Goal: Book appointment/travel/reservation

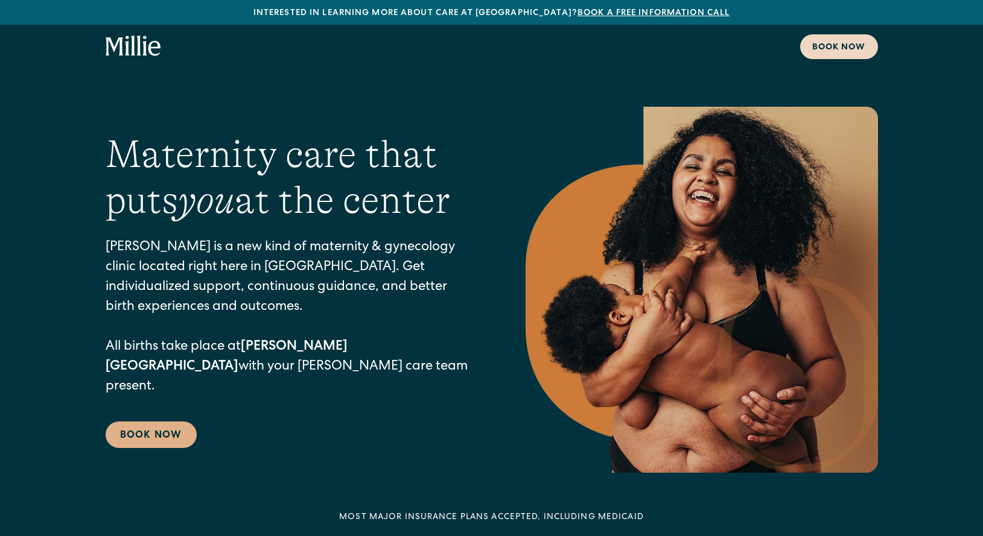
click at [844, 52] on div "Book now" at bounding box center [839, 48] width 54 height 13
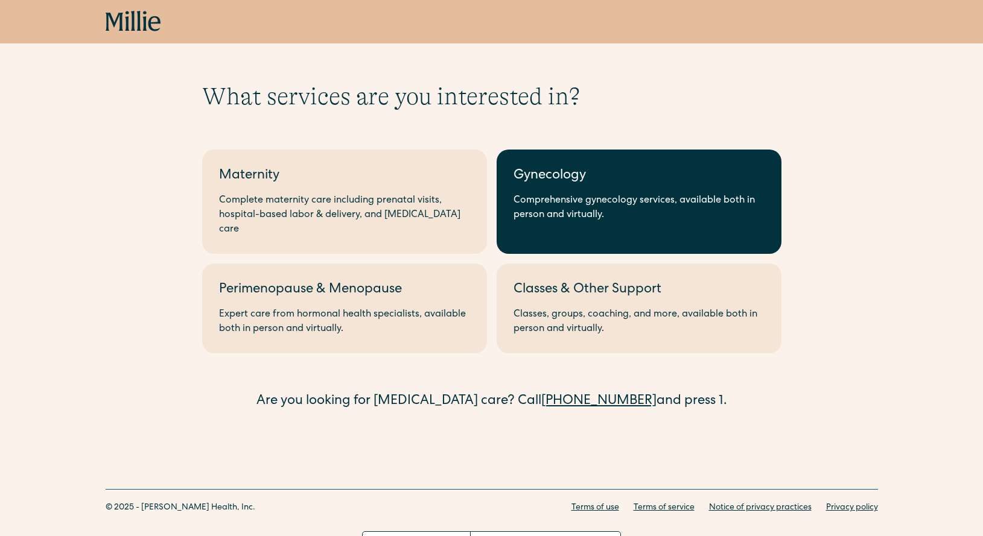
click at [614, 194] on div "Comprehensive gynecology services, available both in person and virtually." at bounding box center [638, 208] width 251 height 29
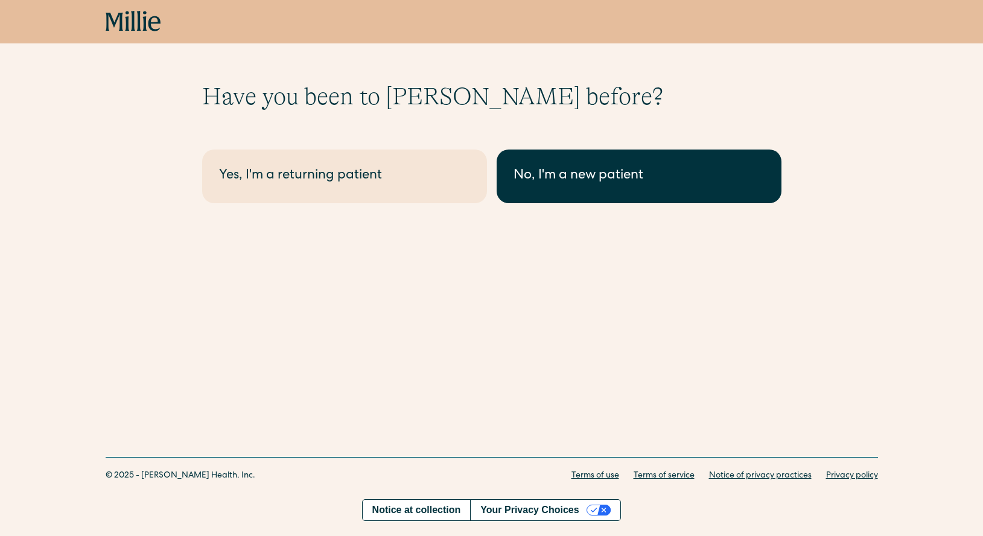
click at [600, 181] on div "No, I'm a new patient" at bounding box center [638, 176] width 251 height 20
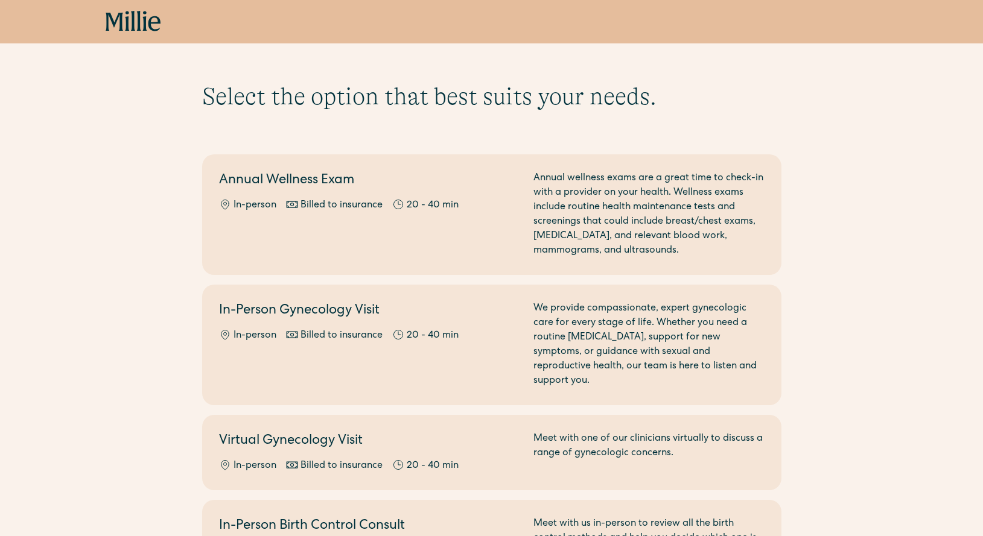
click at [600, 181] on div "Annual wellness exams are a great time to check-in with a provider on your heal…" at bounding box center [648, 214] width 231 height 87
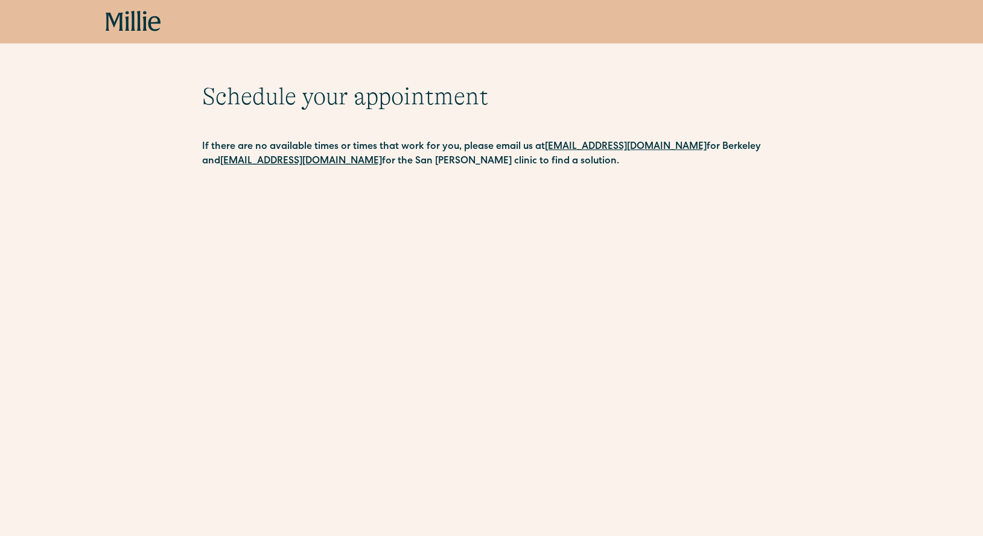
drag, startPoint x: 542, startPoint y: 150, endPoint x: 694, endPoint y: 151, distance: 152.6
click at [694, 151] on p "If there are no available times or times that work for you, please email us at …" at bounding box center [491, 154] width 579 height 29
copy p "[EMAIL_ADDRESS][DOMAIN_NAME]"
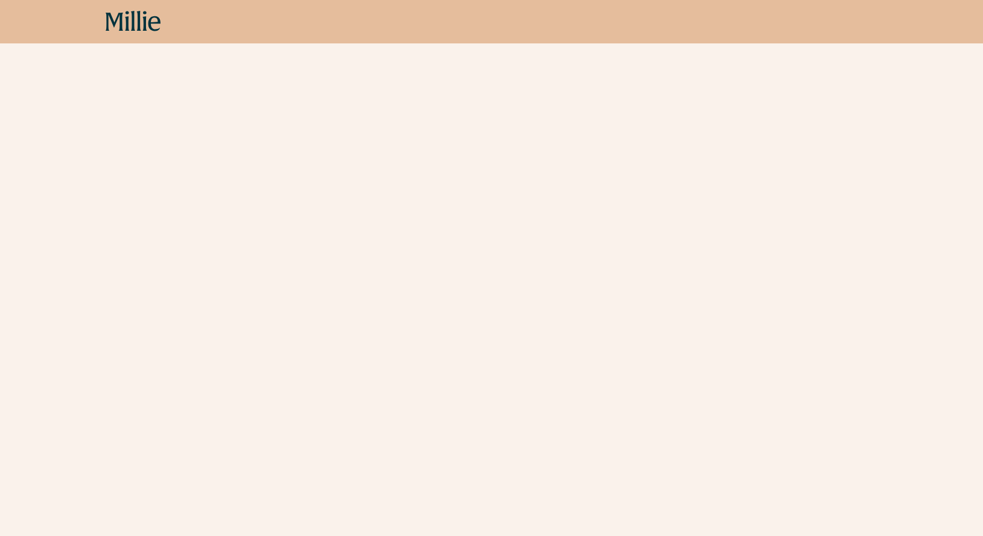
scroll to position [894, 0]
